Goal: Task Accomplishment & Management: Manage account settings

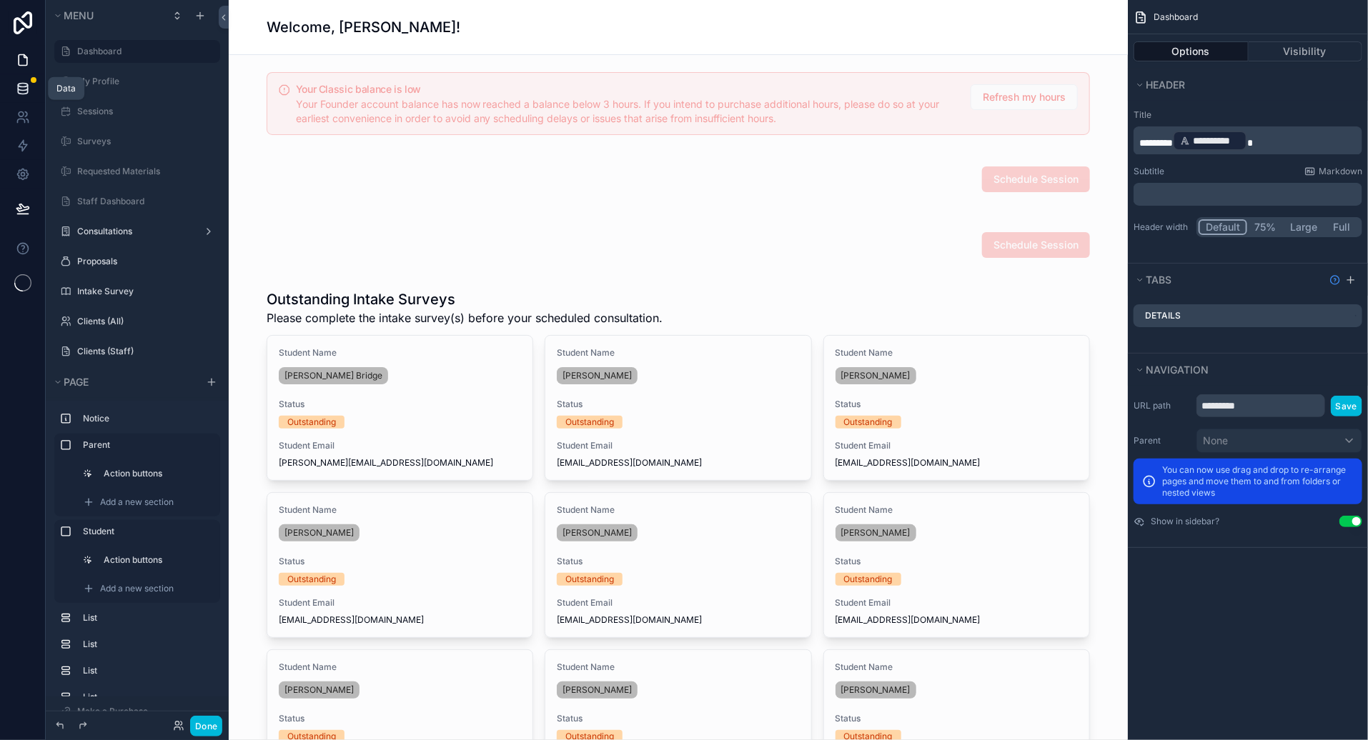
click at [22, 89] on icon at bounding box center [22, 88] width 9 height 6
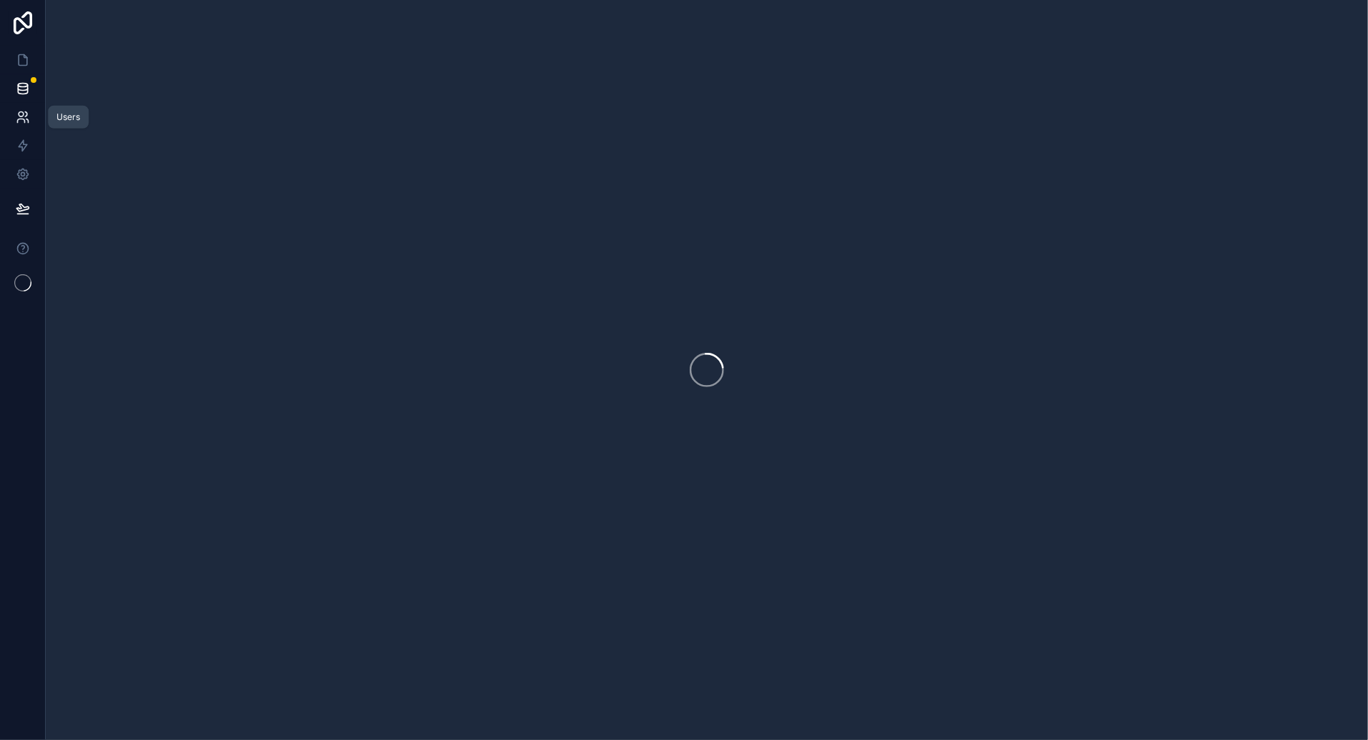
click at [21, 115] on icon at bounding box center [23, 117] width 14 height 14
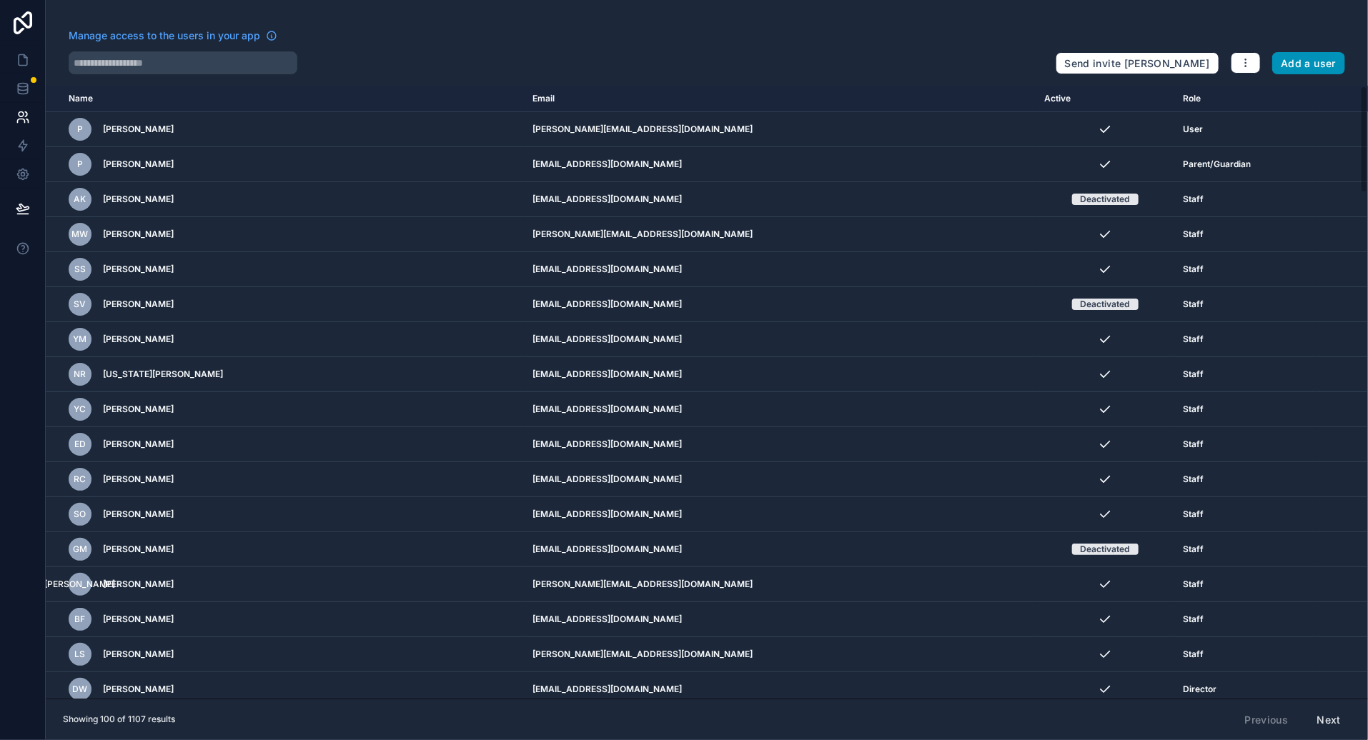
click at [1312, 65] on button "Add a user" at bounding box center [1309, 63] width 74 height 23
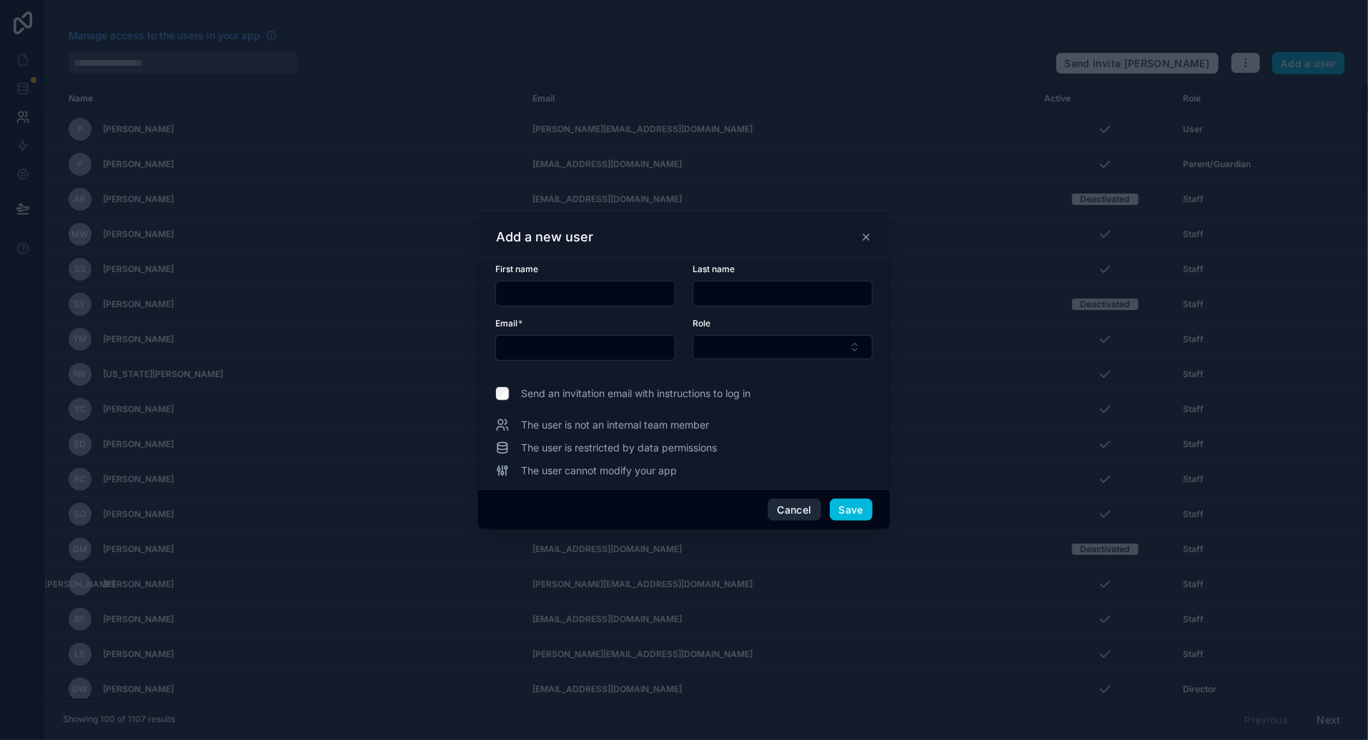
click at [785, 510] on button "Cancel" at bounding box center [794, 510] width 53 height 23
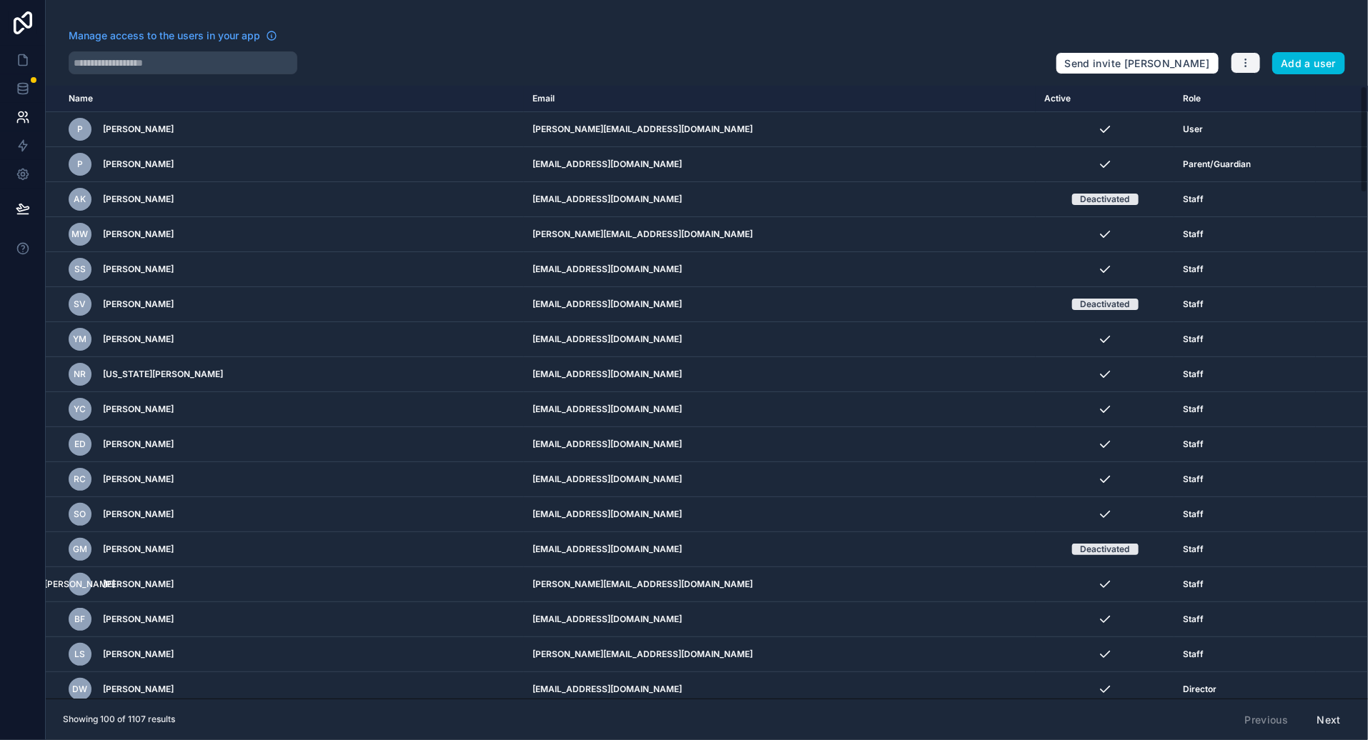
click at [1244, 72] on button "button" at bounding box center [1246, 62] width 30 height 21
click at [1255, 97] on link "Manage roles" at bounding box center [1281, 96] width 100 height 23
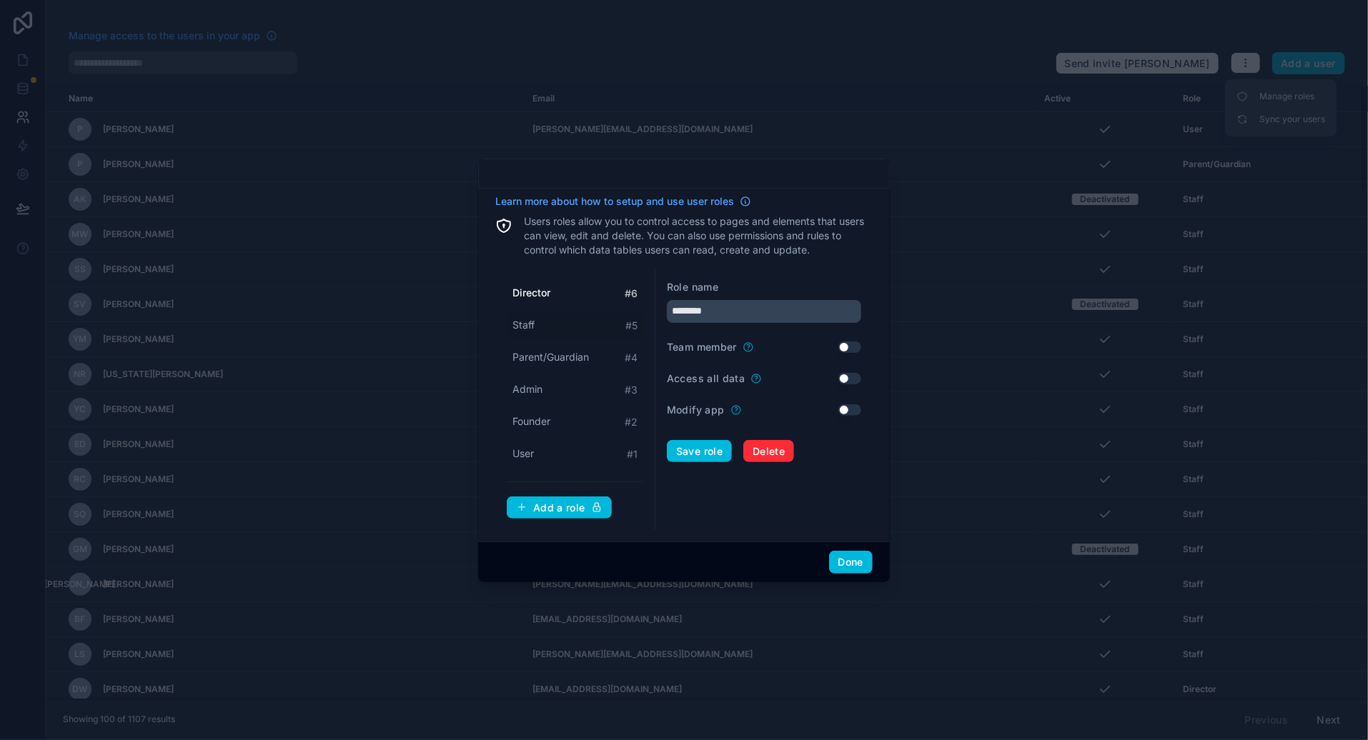
click at [580, 324] on div "Staff # 5" at bounding box center [575, 325] width 137 height 26
type input "*****"
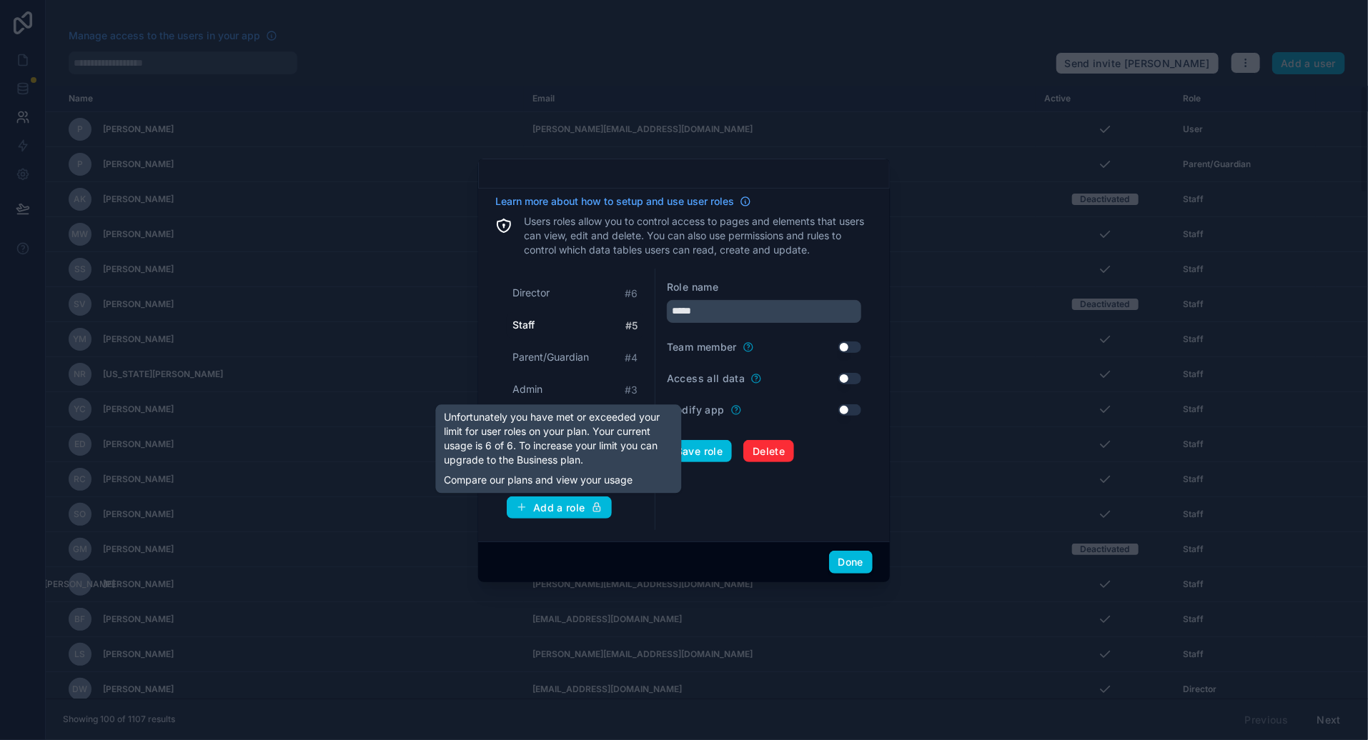
click at [261, 442] on div at bounding box center [684, 370] width 1368 height 740
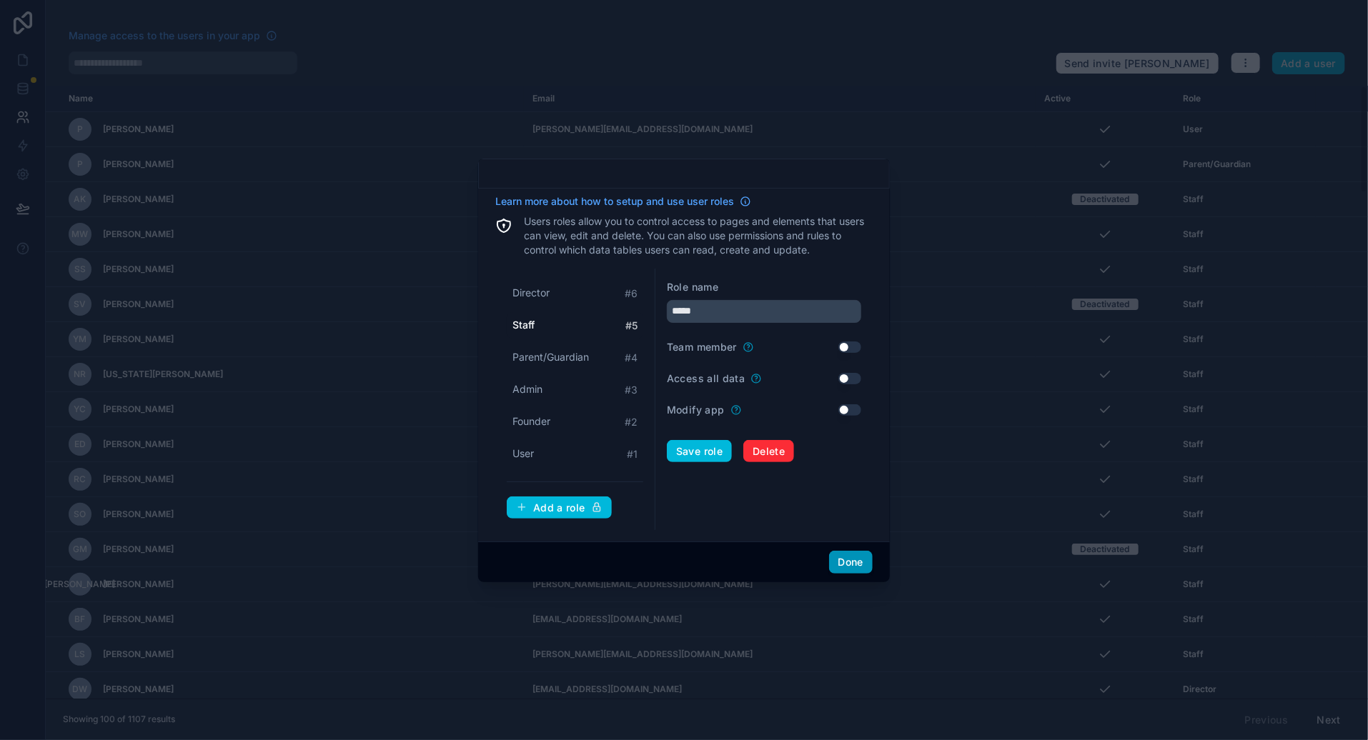
click at [847, 563] on button "Done" at bounding box center [851, 562] width 44 height 23
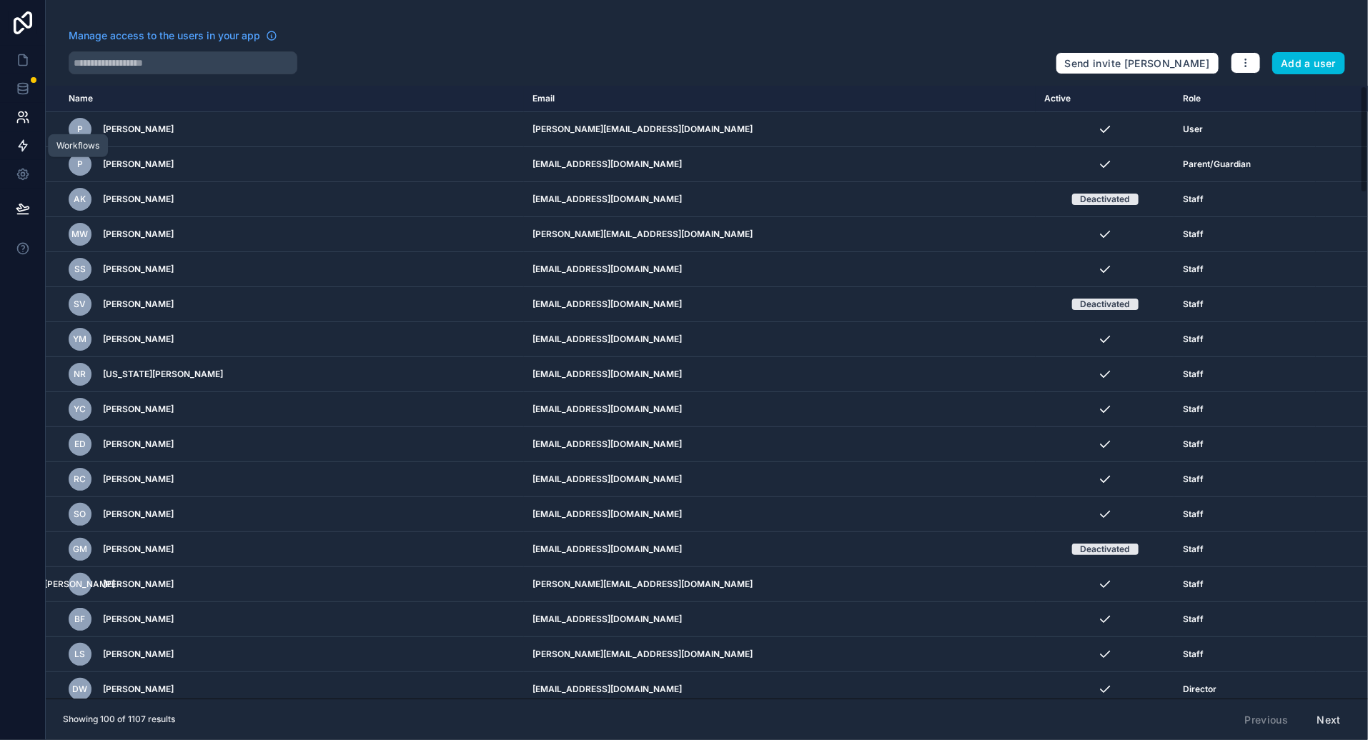
click at [24, 146] on icon at bounding box center [23, 146] width 14 height 14
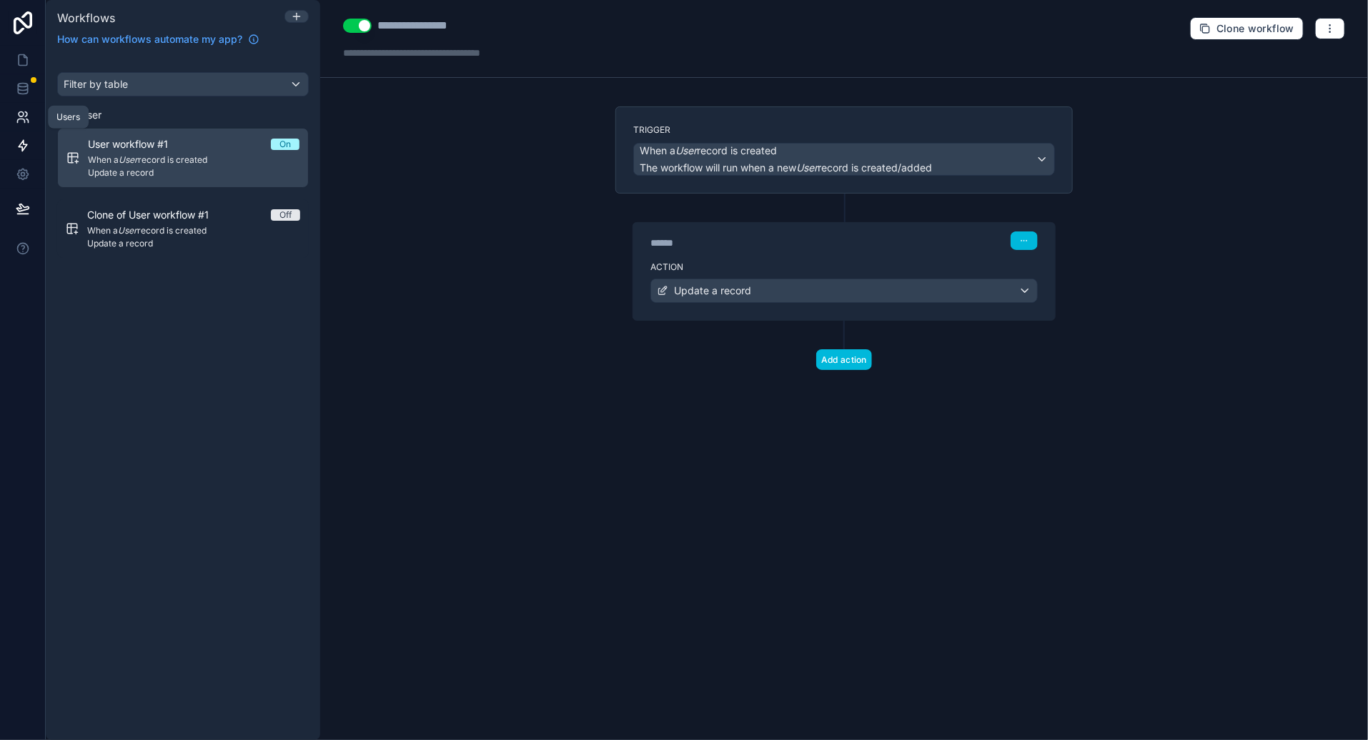
click at [6, 116] on link at bounding box center [22, 117] width 45 height 29
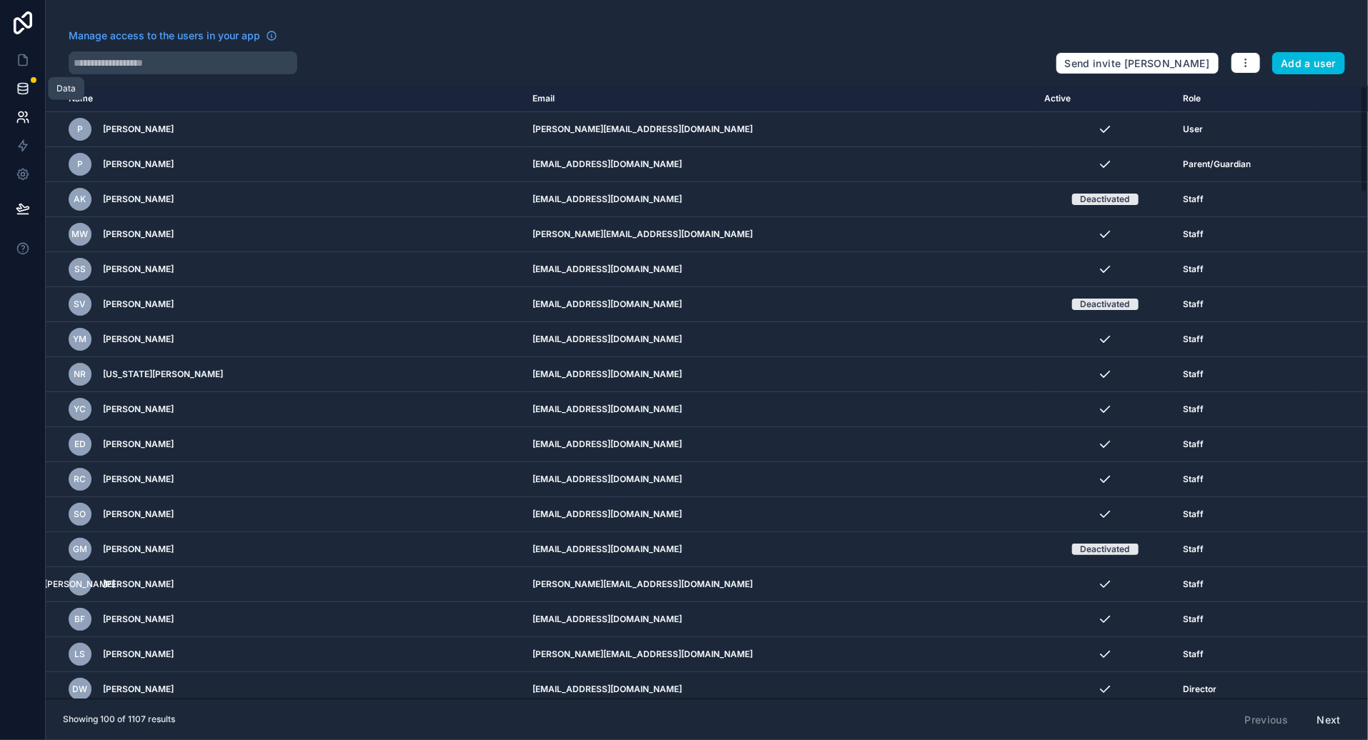
click at [29, 89] on icon at bounding box center [23, 88] width 14 height 14
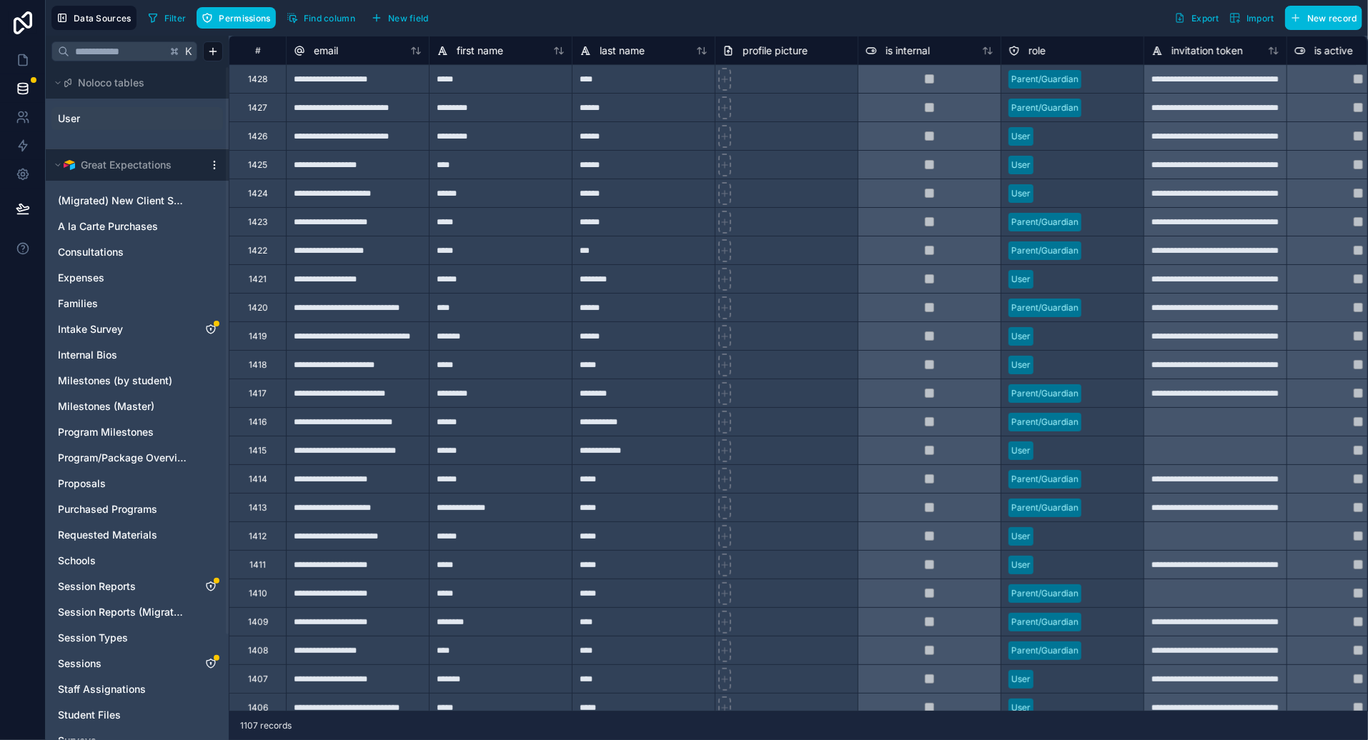
click at [91, 118] on link "User" at bounding box center [116, 118] width 116 height 14
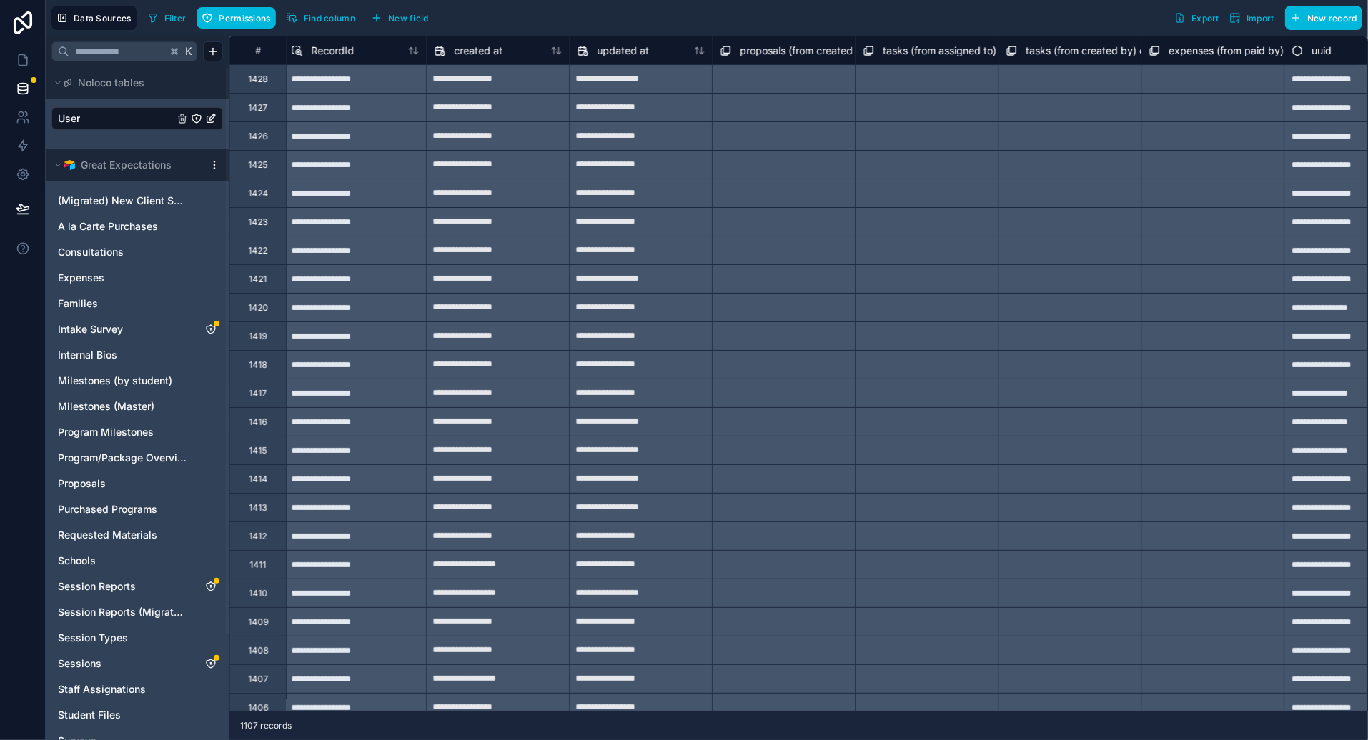
scroll to position [0, 1932]
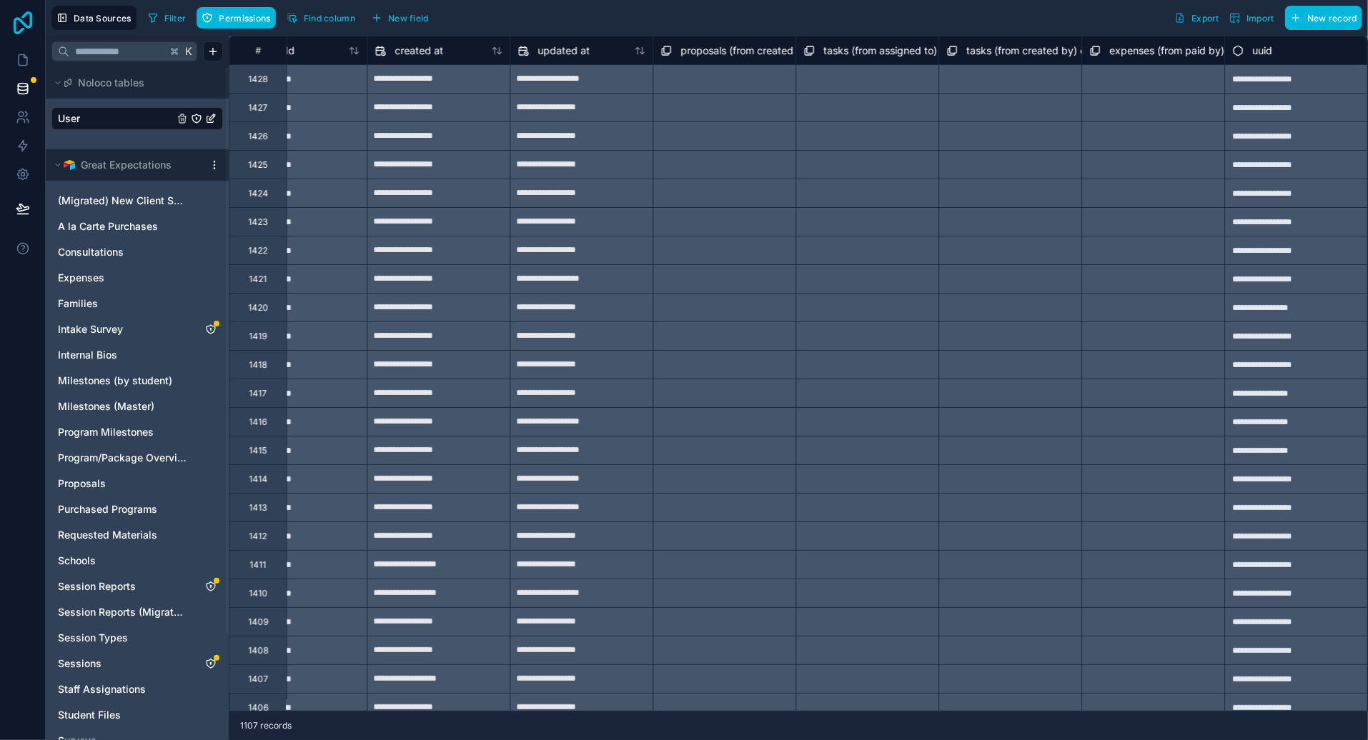
click at [29, 21] on icon at bounding box center [23, 22] width 29 height 23
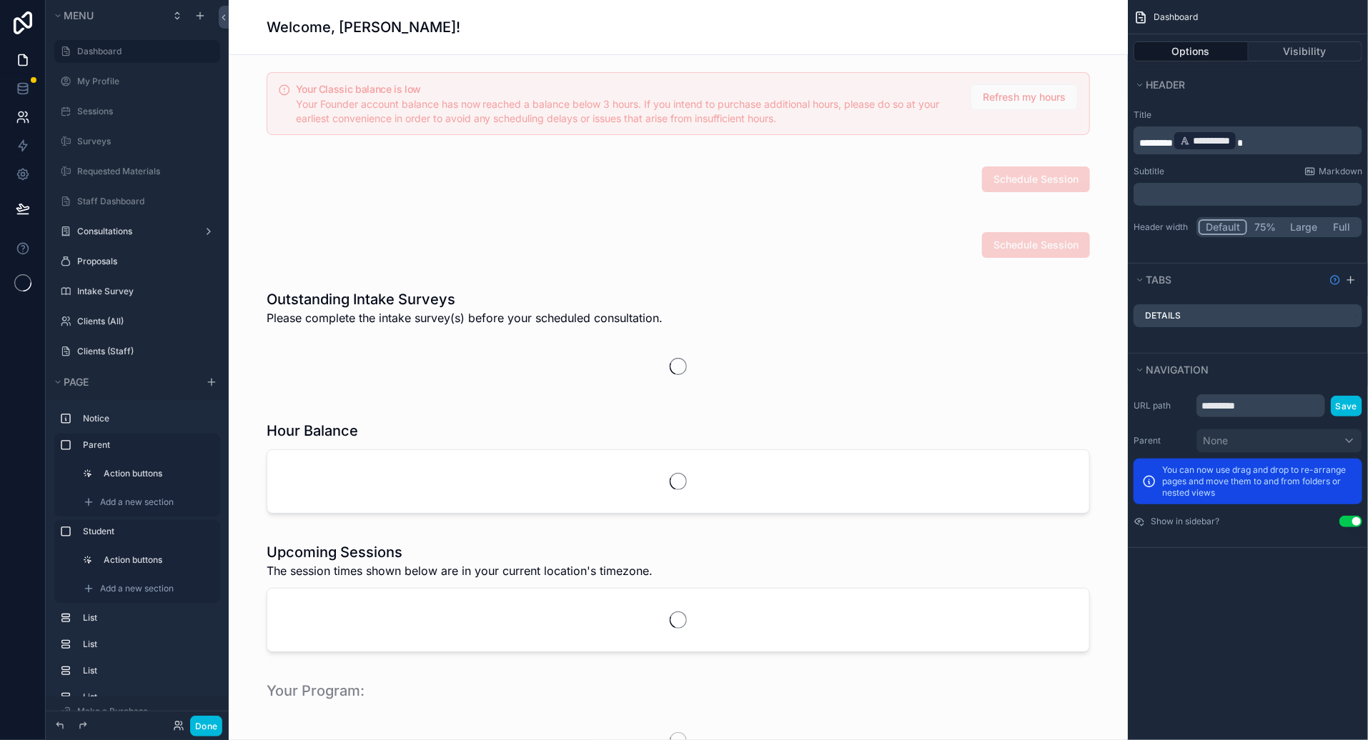
click at [35, 119] on link at bounding box center [22, 117] width 45 height 29
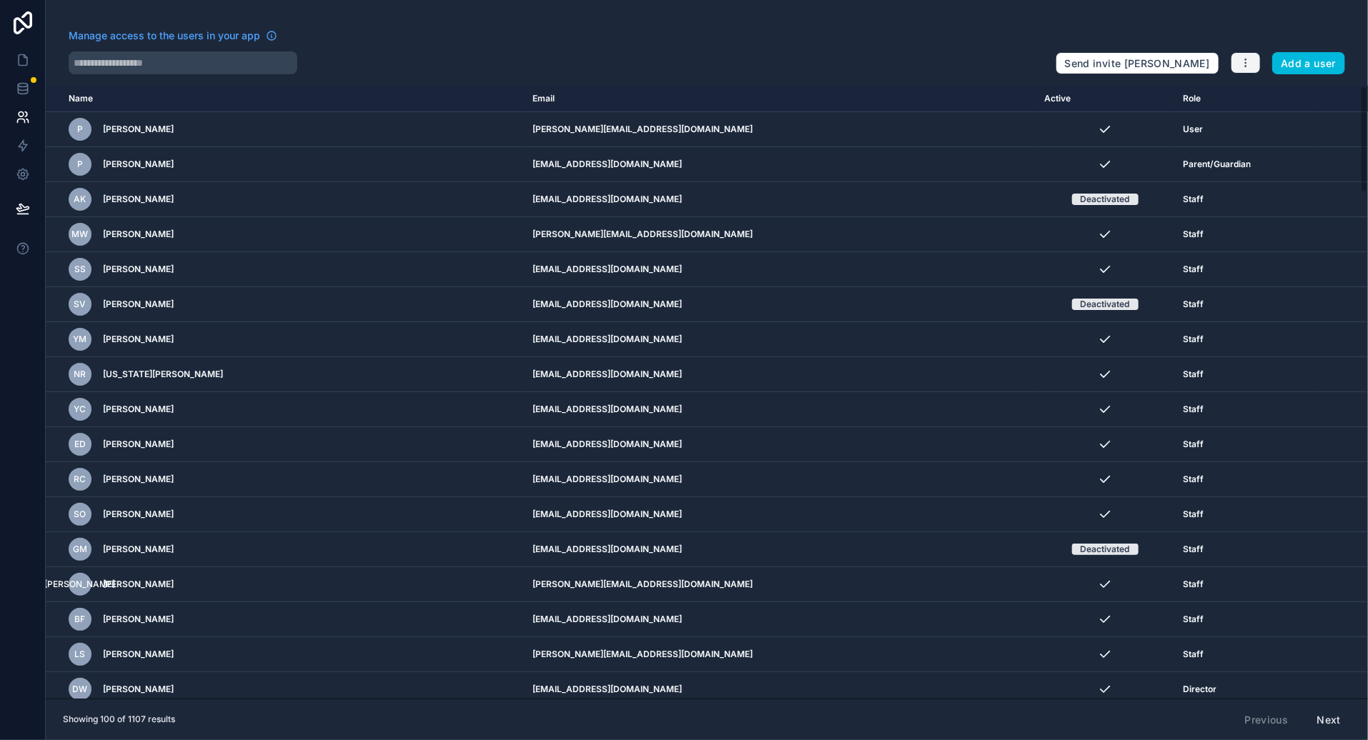
click at [1247, 59] on icon "button" at bounding box center [1245, 62] width 11 height 11
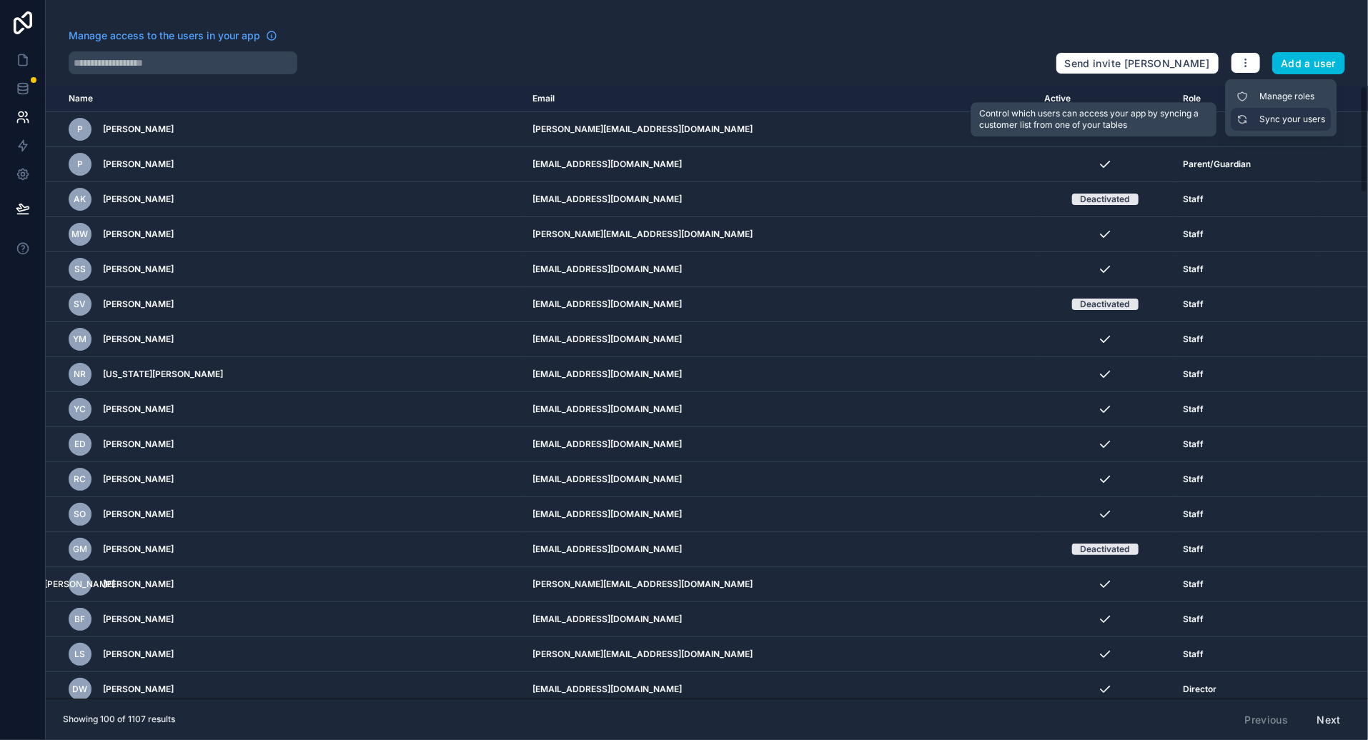
click at [1290, 111] on link "Sync your users" at bounding box center [1281, 119] width 100 height 23
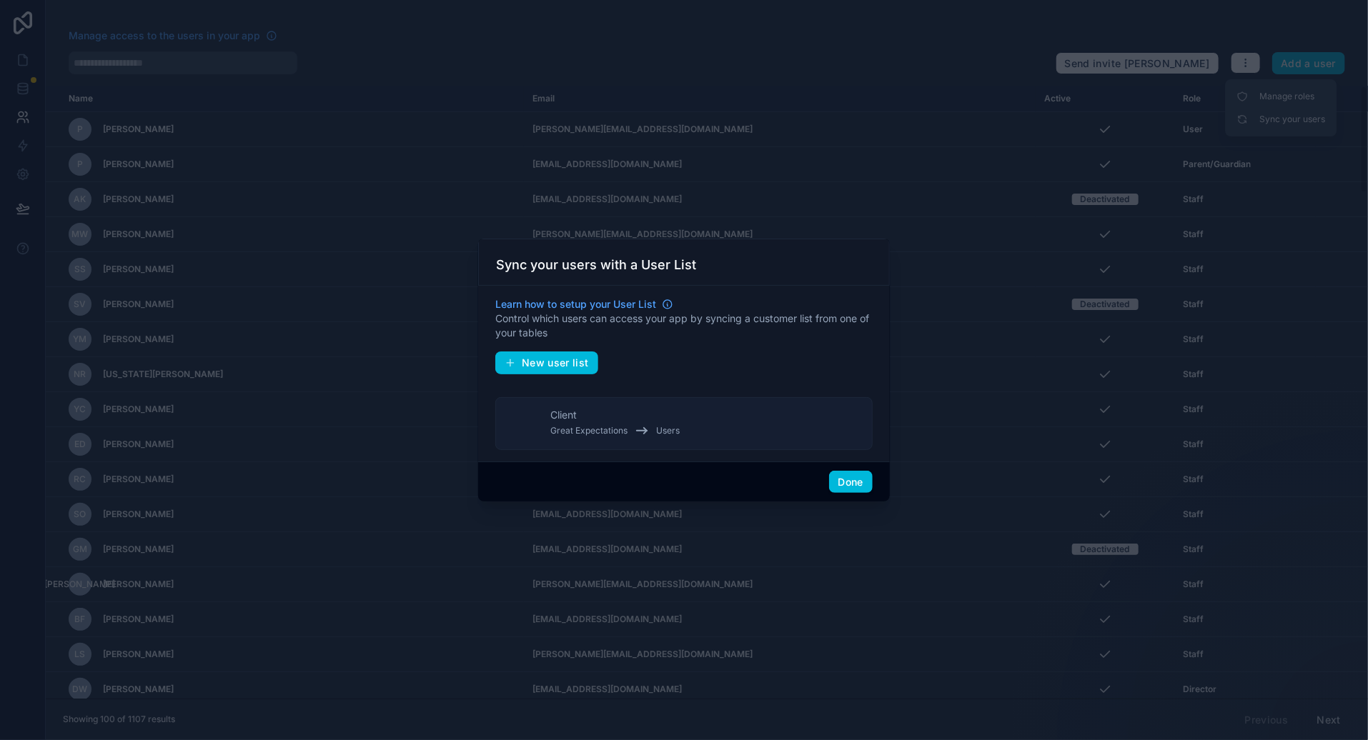
click at [698, 442] on button "Client Great Expectations Users" at bounding box center [683, 423] width 377 height 53
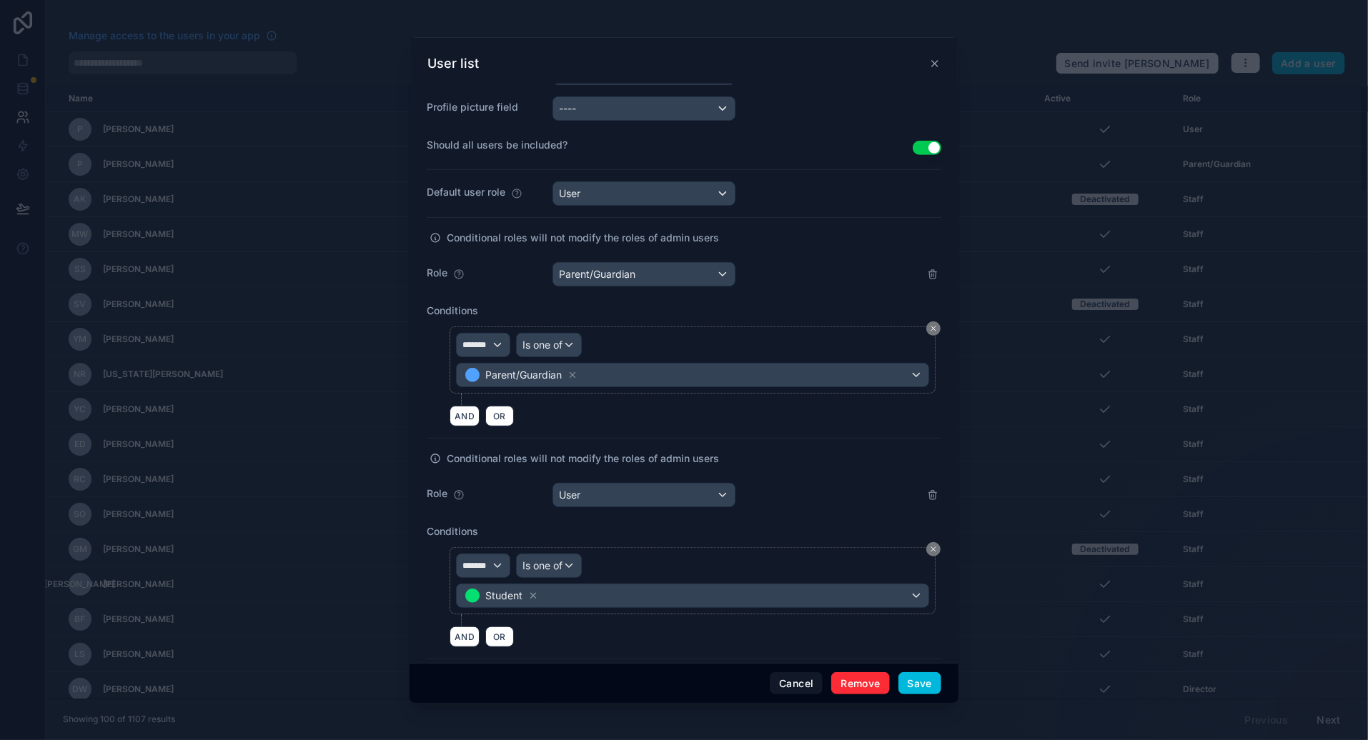
scroll to position [373, 0]
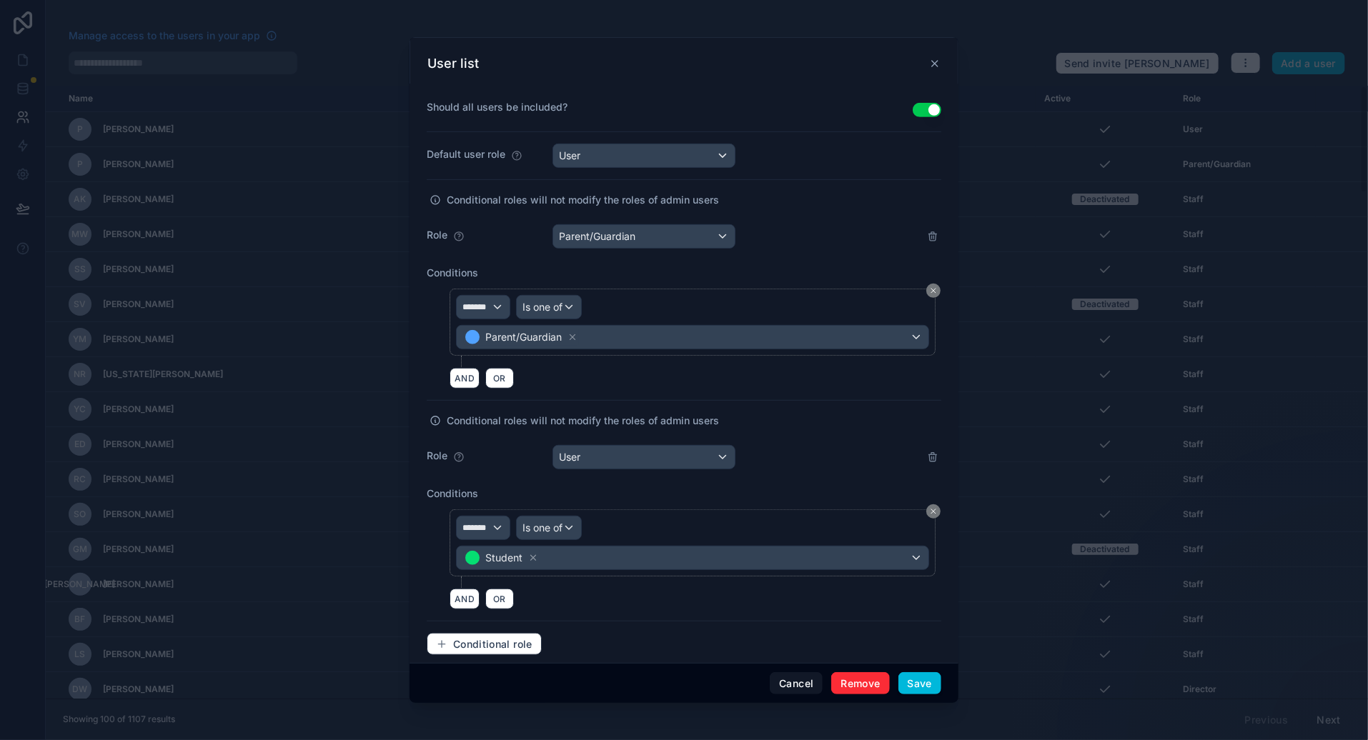
click at [1118, 247] on div at bounding box center [684, 370] width 1368 height 740
click at [931, 56] on div "User list" at bounding box center [683, 63] width 513 height 17
click at [933, 62] on icon at bounding box center [934, 63] width 11 height 11
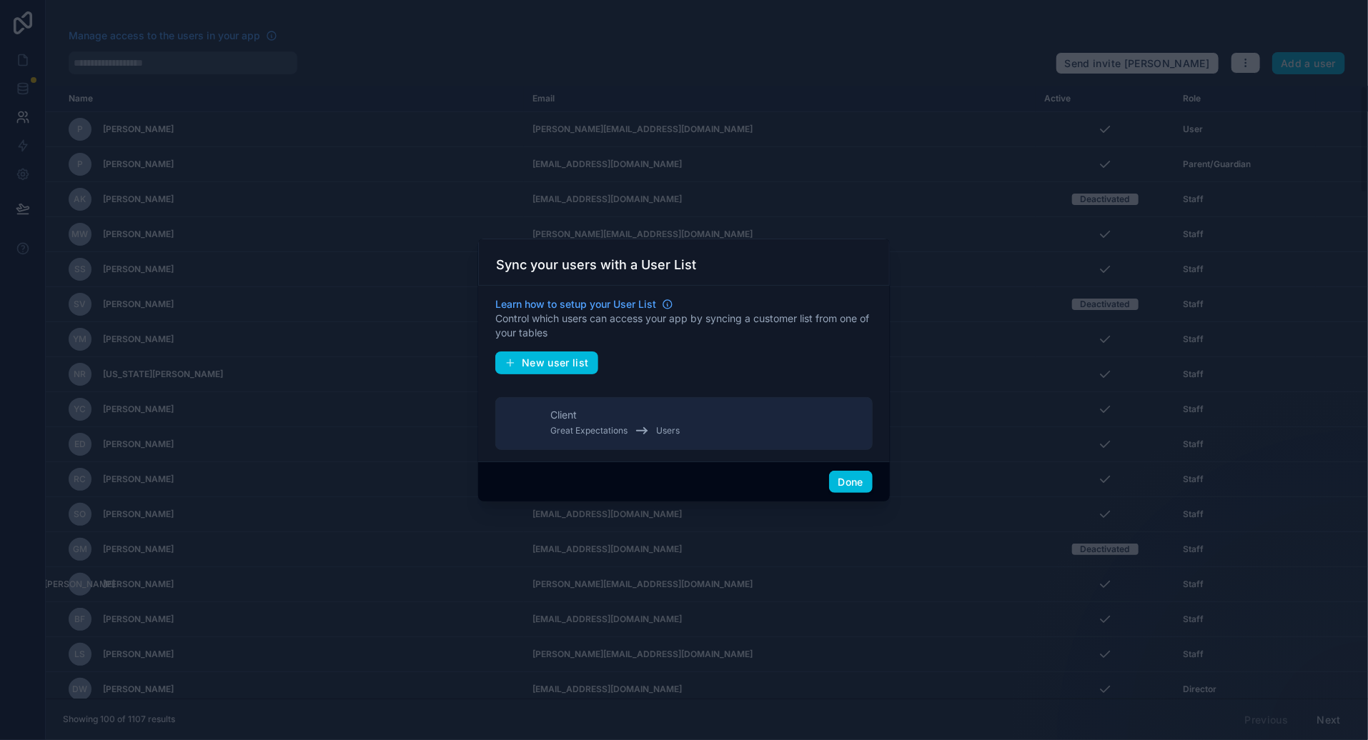
click at [821, 473] on div "Done" at bounding box center [684, 482] width 412 height 41
click at [863, 484] on button "Done" at bounding box center [851, 482] width 44 height 23
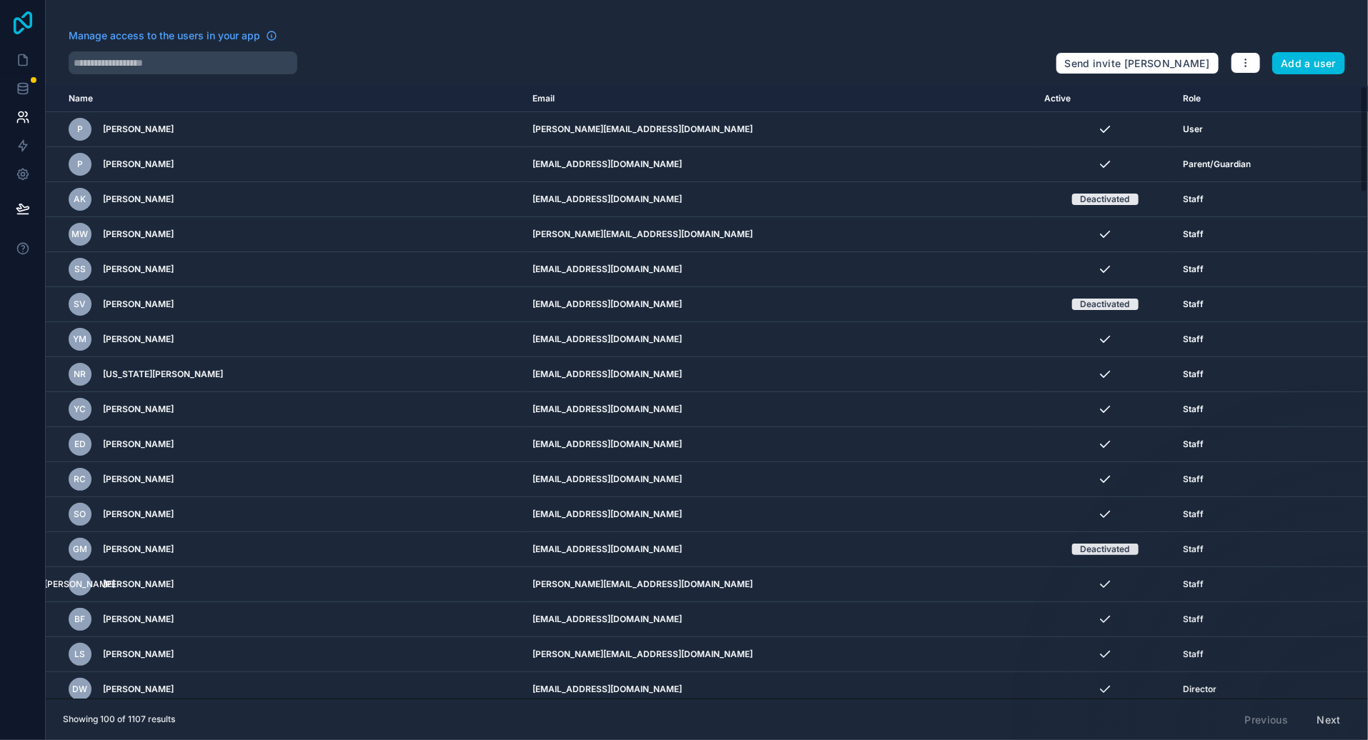
click at [21, 19] on icon at bounding box center [23, 22] width 19 height 23
